Goal: Task Accomplishment & Management: Manage account settings

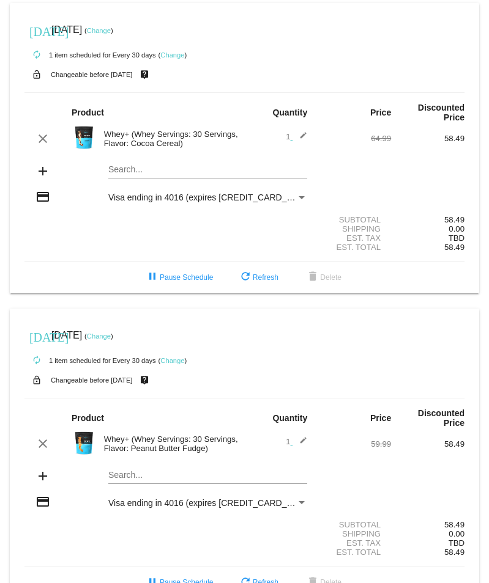
click at [111, 31] on link "Change" at bounding box center [99, 30] width 24 height 7
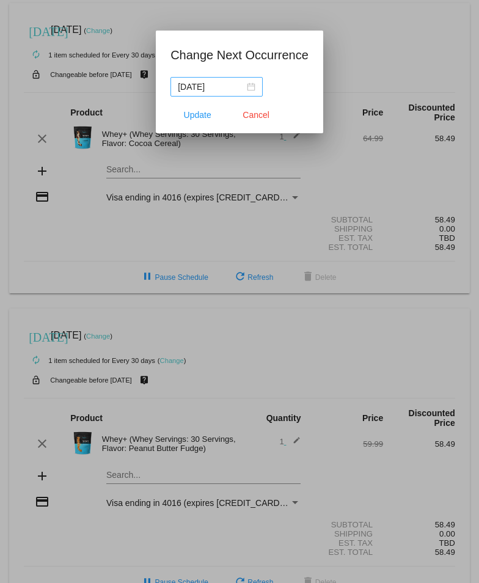
click at [253, 86] on div "2025-10-31" at bounding box center [217, 86] width 78 height 13
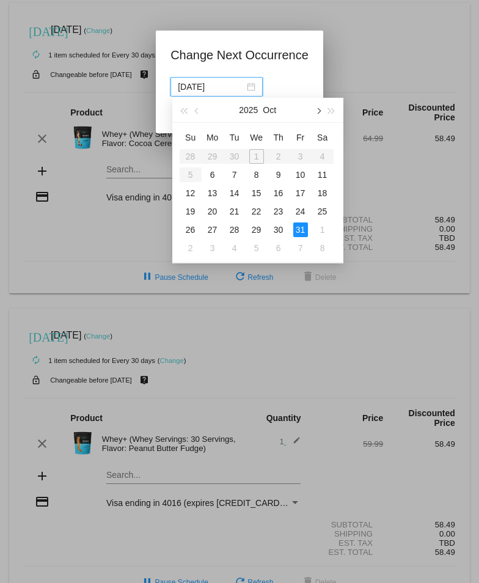
click at [320, 111] on button "button" at bounding box center [317, 110] width 13 height 24
click at [325, 188] on div "15" at bounding box center [323, 193] width 15 height 15
type input "2025-11-15"
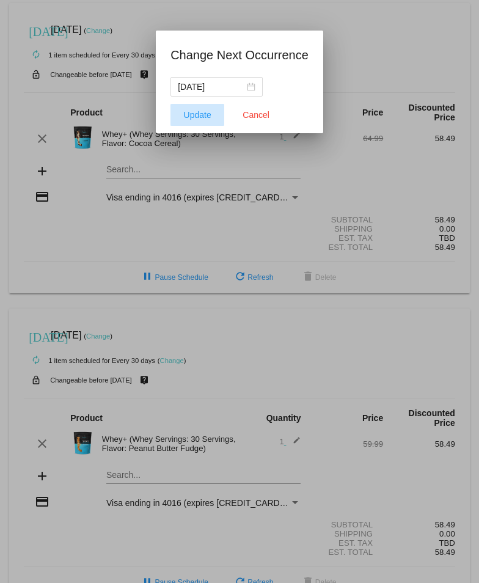
click at [207, 116] on span "Update" at bounding box center [198, 115] width 28 height 10
